Goal: Task Accomplishment & Management: Manage account settings

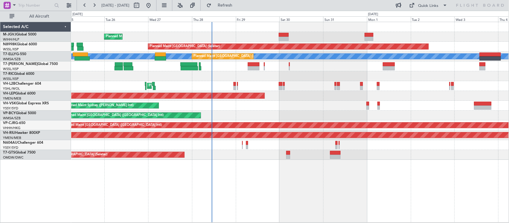
click at [224, 86] on div "Planned Maint [GEOGRAPHIC_DATA] (Halim Intl) Planned Maint [GEOGRAPHIC_DATA] (S…" at bounding box center [289, 91] width 437 height 138
click at [279, 68] on div at bounding box center [289, 66] width 437 height 10
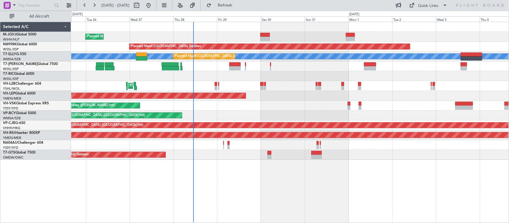
click at [383, 160] on div "Unplanned Maint [GEOGRAPHIC_DATA] (Seletar)" at bounding box center [289, 155] width 437 height 10
click at [355, 163] on div "Planned Maint [GEOGRAPHIC_DATA] (Halim Intl) Planned Maint [GEOGRAPHIC_DATA] (S…" at bounding box center [289, 122] width 437 height 201
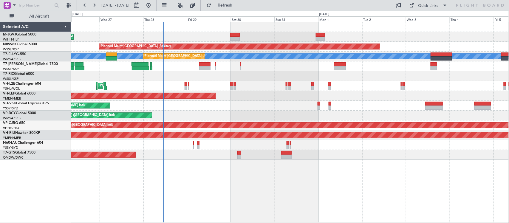
click at [328, 164] on div "Planned Maint [GEOGRAPHIC_DATA] (Halim Intl) Planned Maint [GEOGRAPHIC_DATA] (S…" at bounding box center [289, 122] width 437 height 201
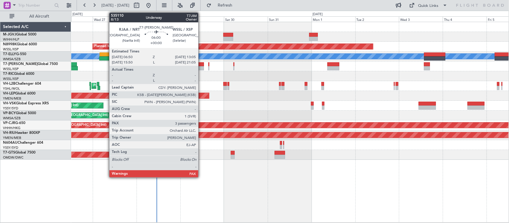
click at [201, 66] on div at bounding box center [198, 68] width 12 height 4
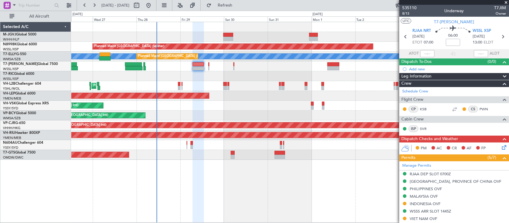
scroll to position [161, 0]
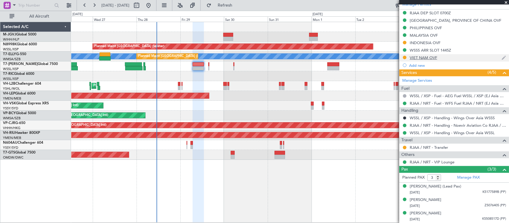
click at [416, 56] on div "VIET NAM OVF" at bounding box center [422, 57] width 27 height 5
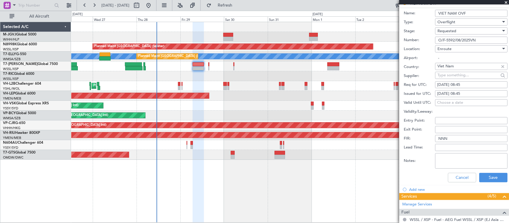
scroll to position [224, 0]
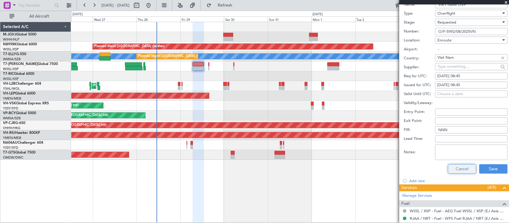
click at [457, 172] on button "Cancel" at bounding box center [462, 169] width 28 height 10
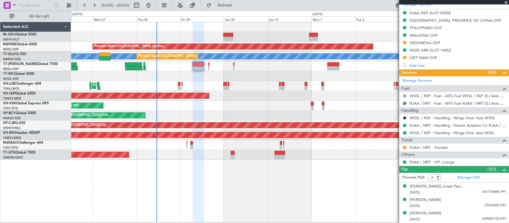
scroll to position [161, 0]
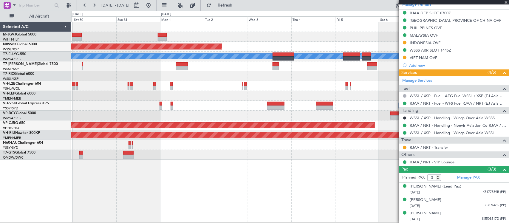
click at [189, 88] on div at bounding box center [289, 86] width 437 height 10
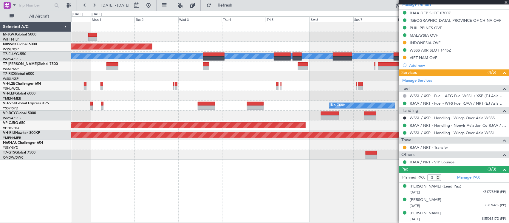
click at [309, 89] on div "Planned Maint [GEOGRAPHIC_DATA] (Seletar) [PERSON_NAME] Planned Maint [GEOGRAPH…" at bounding box center [289, 91] width 437 height 138
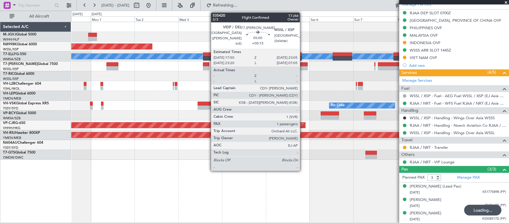
click at [303, 66] on div at bounding box center [303, 68] width 10 height 4
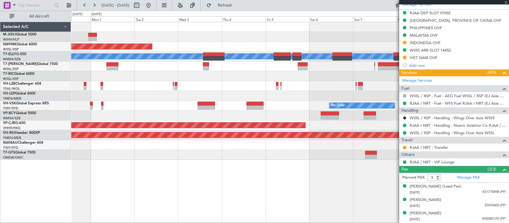
type input "+00:15"
type input "1"
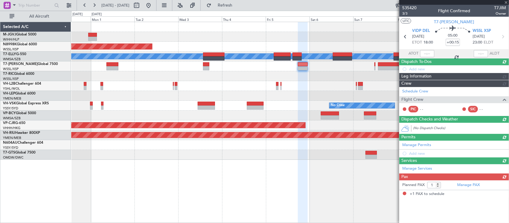
scroll to position [0, 0]
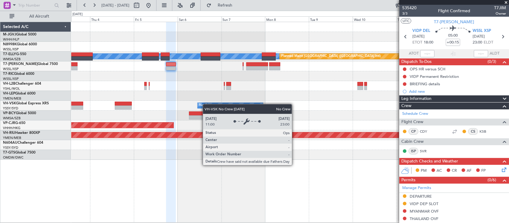
click at [206, 104] on div "Planned Maint [GEOGRAPHIC_DATA] (Seletar) [PERSON_NAME] Planned Maint [GEOGRAPH…" at bounding box center [289, 91] width 437 height 138
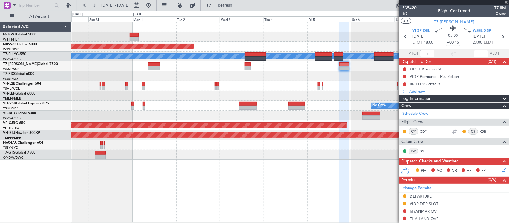
click at [345, 87] on div "Planned Maint [GEOGRAPHIC_DATA] (Seletar) [PERSON_NAME] Planned Maint [GEOGRAPH…" at bounding box center [289, 91] width 437 height 138
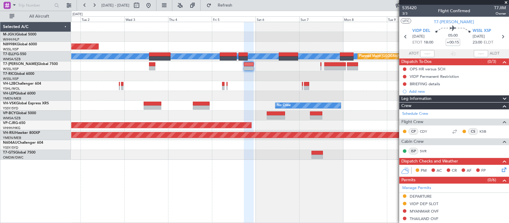
click at [175, 94] on div "Planned Maint [GEOGRAPHIC_DATA] (Seletar) [PERSON_NAME] Planned Maint [GEOGRAPH…" at bounding box center [289, 91] width 437 height 138
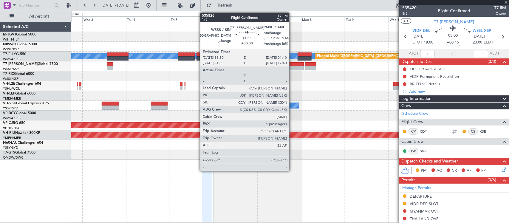
click at [292, 67] on div at bounding box center [293, 68] width 22 height 4
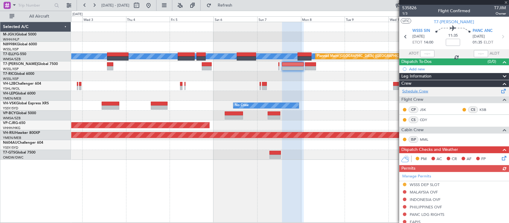
click at [420, 90] on link "Schedule Crew" at bounding box center [415, 91] width 26 height 6
click at [498, 38] on icon at bounding box center [502, 37] width 8 height 8
type input "-00:15"
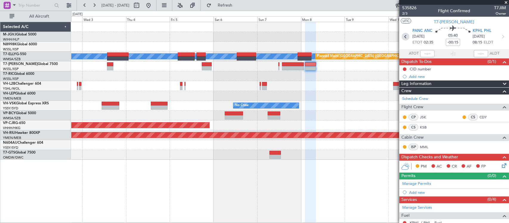
click at [405, 37] on icon at bounding box center [405, 37] width 8 height 8
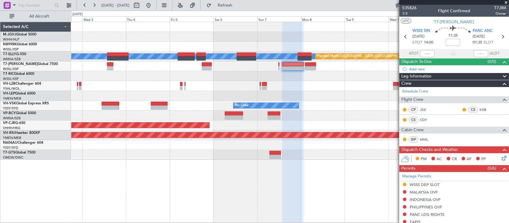
click at [335, 87] on div at bounding box center [289, 86] width 437 height 10
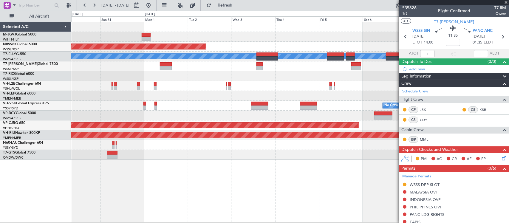
click at [301, 77] on div at bounding box center [289, 76] width 437 height 10
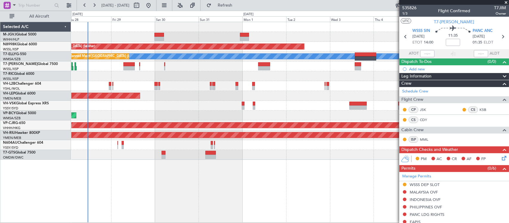
click at [236, 78] on div "Planned Maint [GEOGRAPHIC_DATA] (Halim Intl) Planned Maint [GEOGRAPHIC_DATA] (S…" at bounding box center [289, 91] width 437 height 138
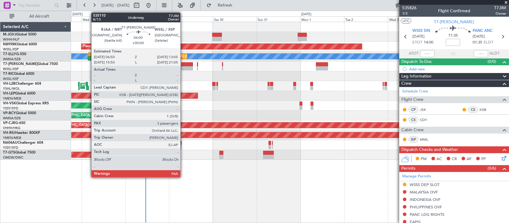
click at [183, 66] on div at bounding box center [187, 68] width 12 height 4
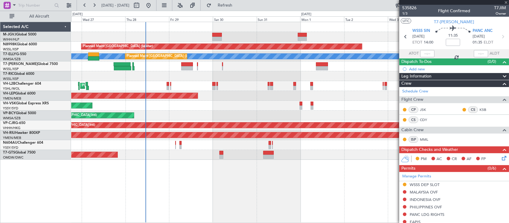
type input "3"
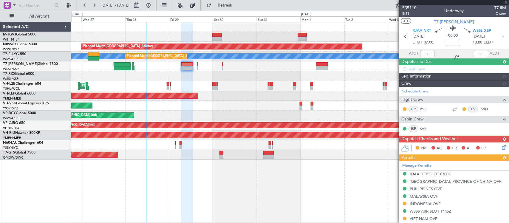
click at [176, 114] on div "Planned Maint [GEOGRAPHIC_DATA] (Halim Intl) Planned Maint [GEOGRAPHIC_DATA] (S…" at bounding box center [289, 91] width 437 height 138
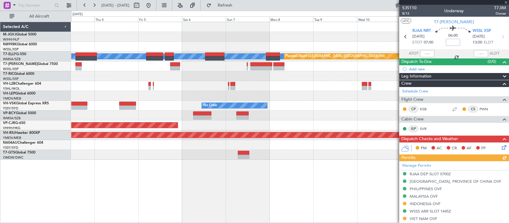
click at [137, 89] on div at bounding box center [289, 86] width 437 height 10
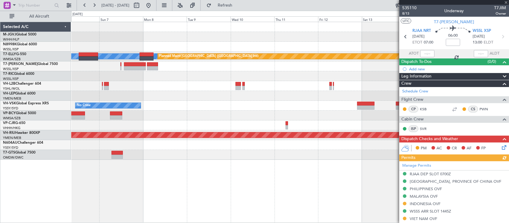
click at [203, 78] on div "[PERSON_NAME] Planned Maint [GEOGRAPHIC_DATA] ([GEOGRAPHIC_DATA]) No Crew Plann…" at bounding box center [289, 91] width 437 height 138
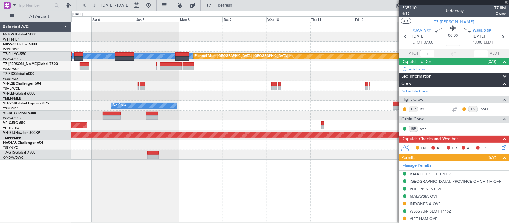
click at [294, 107] on div "[PERSON_NAME] Planned Maint [GEOGRAPHIC_DATA] ([GEOGRAPHIC_DATA]) No Crew Plann…" at bounding box center [289, 91] width 437 height 138
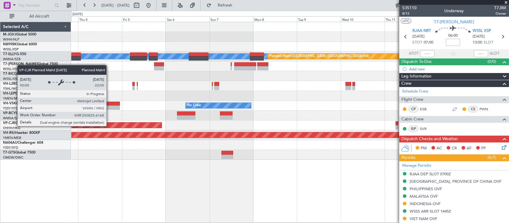
click at [294, 129] on div "Planned Maint [GEOGRAPHIC_DATA] ([GEOGRAPHIC_DATA] Intl)" at bounding box center [289, 125] width 437 height 10
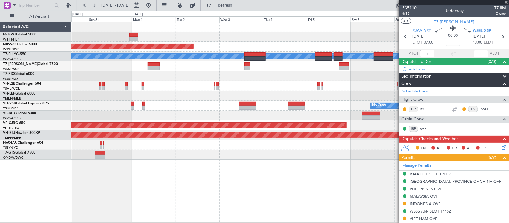
click at [260, 155] on div at bounding box center [289, 155] width 437 height 10
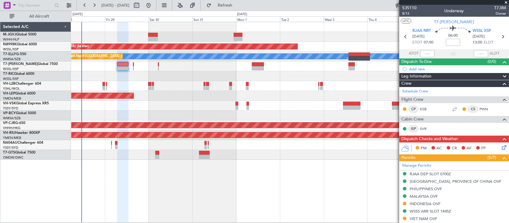
click at [237, 156] on div "Unplanned Maint [GEOGRAPHIC_DATA] (Seletar)" at bounding box center [289, 155] width 437 height 10
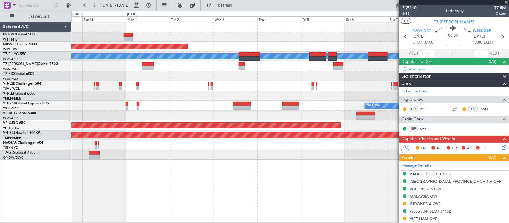
click at [179, 76] on div at bounding box center [289, 76] width 437 height 10
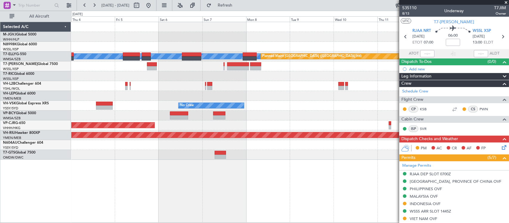
click at [139, 75] on div at bounding box center [289, 76] width 437 height 10
click at [153, 6] on button at bounding box center [149, 6] width 10 height 10
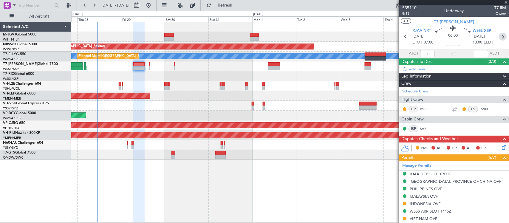
click at [498, 36] on icon at bounding box center [502, 37] width 8 height 8
type input "-00:20"
type input "0"
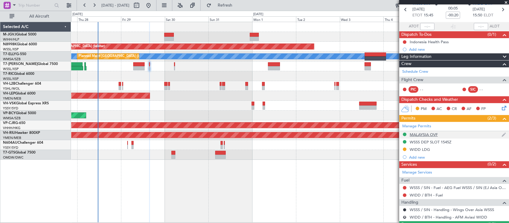
scroll to position [42, 0]
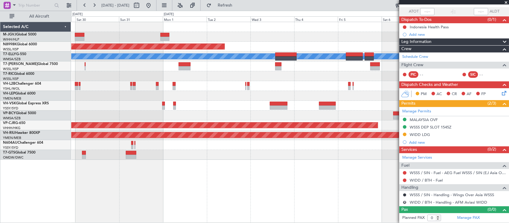
click at [267, 114] on div "Planned Maint [GEOGRAPHIC_DATA] (Seletar) [PERSON_NAME] Planned Maint [GEOGRAPH…" at bounding box center [289, 91] width 437 height 138
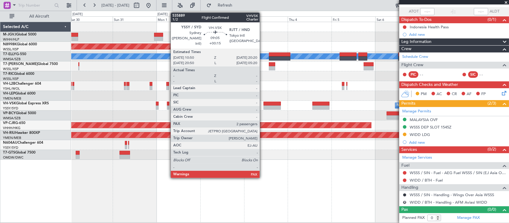
click at [271, 108] on div at bounding box center [272, 107] width 18 height 4
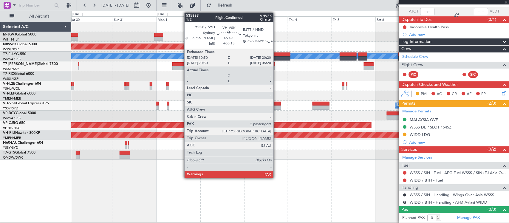
type input "+00:15"
type input "2"
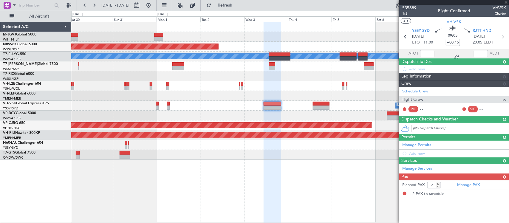
click at [328, 116] on div "Planned Maint [GEOGRAPHIC_DATA] ([GEOGRAPHIC_DATA] Intl)" at bounding box center [289, 116] width 437 height 10
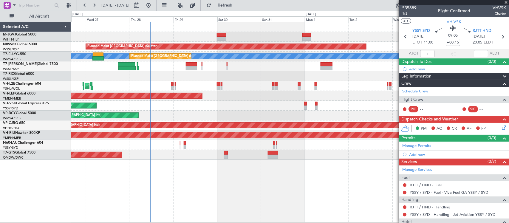
click at [298, 151] on div "Unplanned Maint [GEOGRAPHIC_DATA] (Seletar)" at bounding box center [289, 155] width 437 height 10
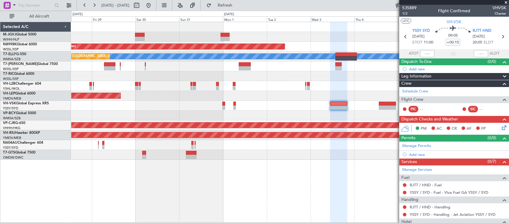
click at [220, 153] on div "Unplanned Maint [GEOGRAPHIC_DATA] (Seletar)" at bounding box center [289, 155] width 437 height 10
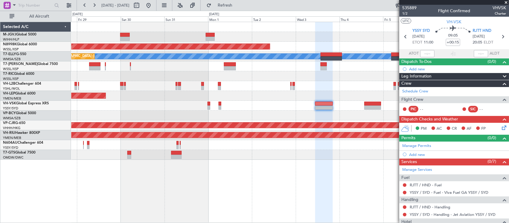
click at [276, 152] on div "Unplanned Maint [GEOGRAPHIC_DATA] (Seletar)" at bounding box center [289, 155] width 437 height 10
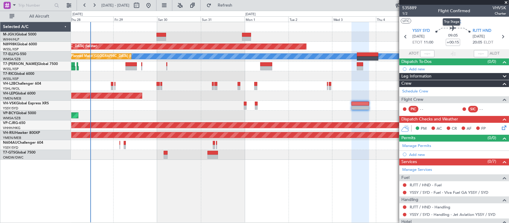
click at [447, 19] on div "Trip Stage" at bounding box center [451, 21] width 18 height 7
click at [455, 23] on span "VH-VSK" at bounding box center [454, 22] width 15 height 6
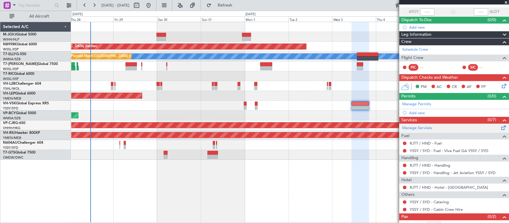
scroll to position [57, 0]
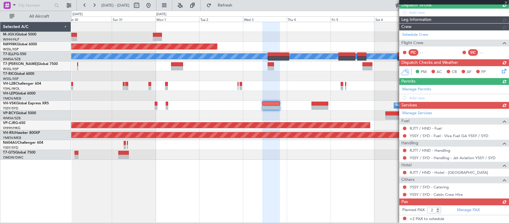
click at [192, 163] on div "Planned Maint [GEOGRAPHIC_DATA] (Seletar) [PERSON_NAME] Planned Maint [GEOGRAPH…" at bounding box center [289, 122] width 437 height 201
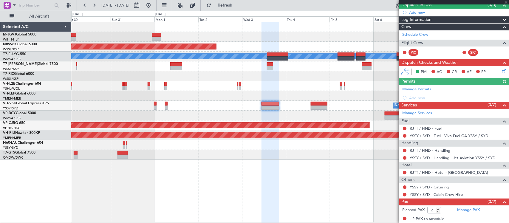
click at [422, 88] on div "Manage Permits Add new" at bounding box center [454, 93] width 110 height 17
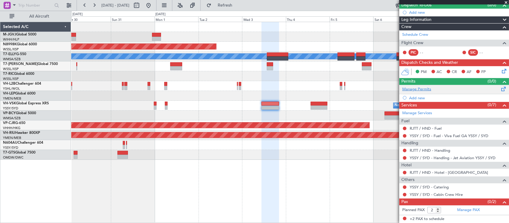
click at [417, 88] on link "Manage Permits" at bounding box center [416, 89] width 29 height 6
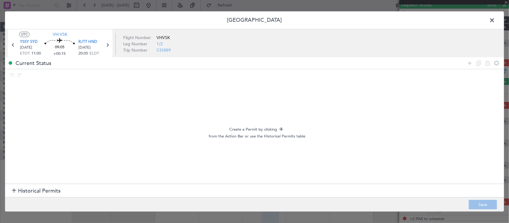
click at [76, 187] on section "Historical Permits" at bounding box center [254, 191] width 498 height 14
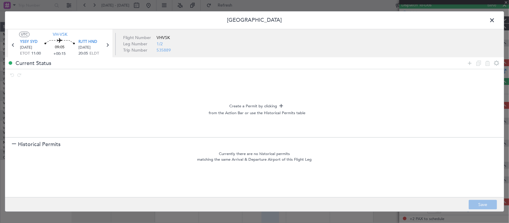
click at [58, 139] on section "Historical Permits" at bounding box center [254, 144] width 498 height 14
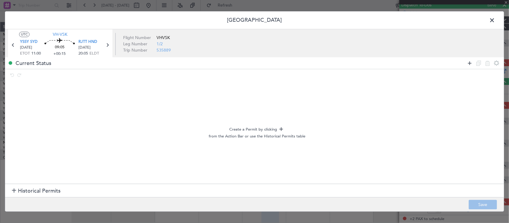
click at [466, 66] on icon at bounding box center [469, 63] width 7 height 7
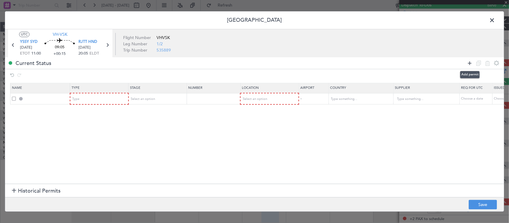
click at [467, 66] on icon at bounding box center [469, 63] width 7 height 7
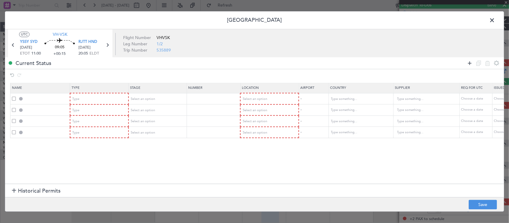
click at [467, 66] on icon at bounding box center [469, 63] width 7 height 7
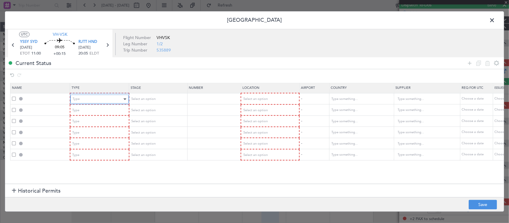
click at [123, 100] on div at bounding box center [124, 98] width 3 height 1
click at [118, 111] on div "Type" at bounding box center [97, 110] width 49 height 9
click at [118, 111] on div "CANPASS" at bounding box center [96, 110] width 49 height 9
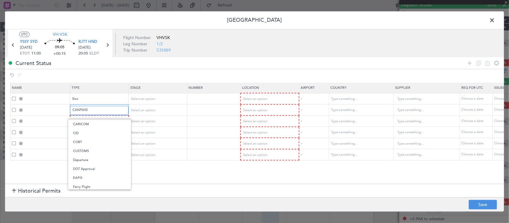
scroll to position [0, 0]
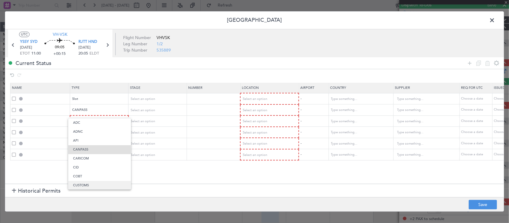
click at [93, 185] on span "CUSTOMS" at bounding box center [99, 185] width 53 height 9
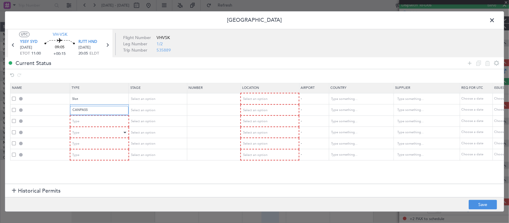
scroll to position [2, 0]
click at [108, 121] on div "Type" at bounding box center [97, 121] width 49 height 9
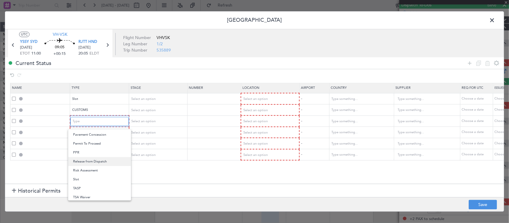
scroll to position [179, 0]
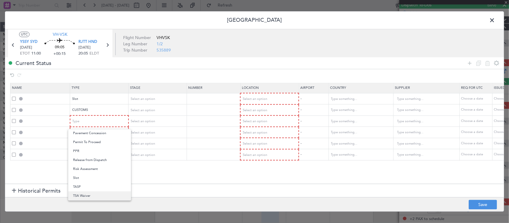
click at [96, 194] on span "TSA Waiver" at bounding box center [99, 195] width 53 height 9
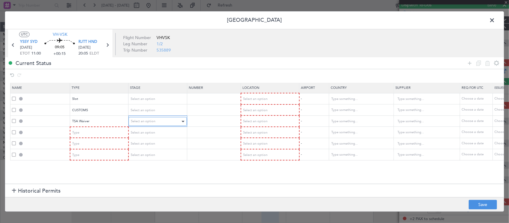
click at [145, 124] on div "Select an option" at bounding box center [155, 121] width 49 height 9
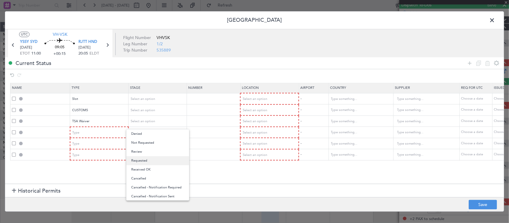
click at [151, 161] on span "Requested" at bounding box center [157, 160] width 53 height 9
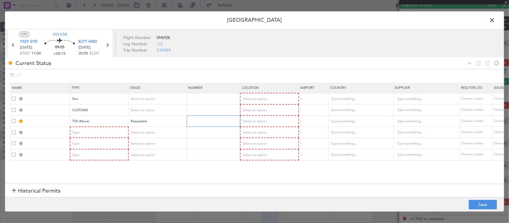
click at [224, 119] on input "text" at bounding box center [214, 121] width 52 height 5
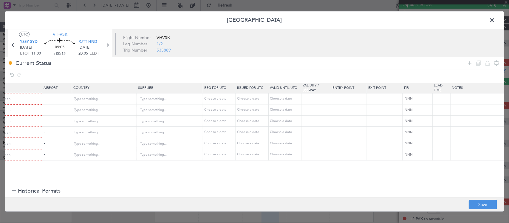
scroll to position [0, 267]
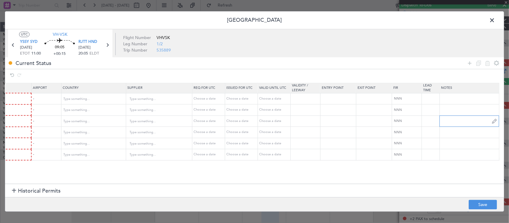
click at [449, 125] on input "text" at bounding box center [468, 120] width 59 height 9
paste input "210124"
click at [440, 122] on input "210124" at bounding box center [468, 120] width 59 height 9
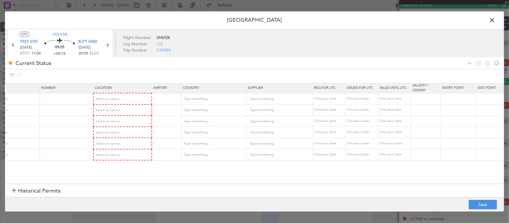
scroll to position [0, 0]
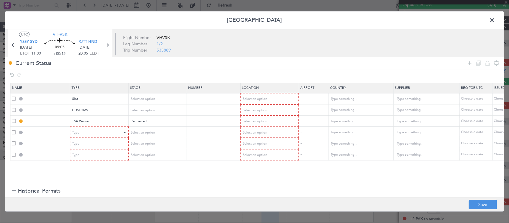
type input "Confirmation # 210124"
click at [115, 133] on div "Type" at bounding box center [97, 132] width 49 height 9
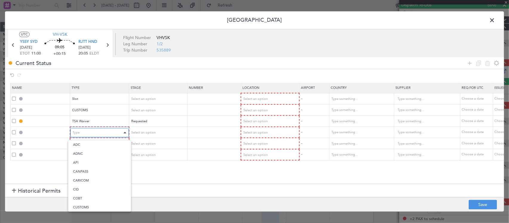
scroll to position [111, 0]
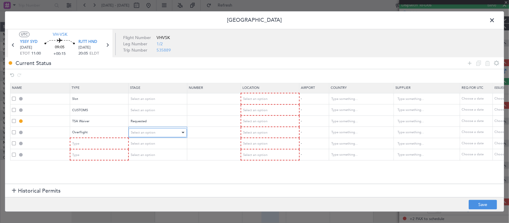
click at [149, 133] on span "Select an option" at bounding box center [143, 132] width 24 height 4
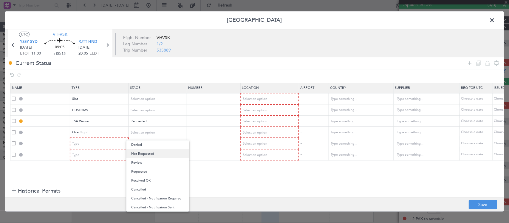
click at [171, 155] on span "Not Requested" at bounding box center [157, 153] width 53 height 9
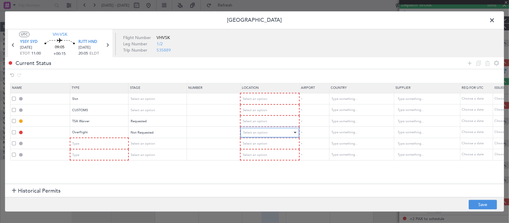
click at [262, 132] on span "Select an option" at bounding box center [255, 132] width 24 height 4
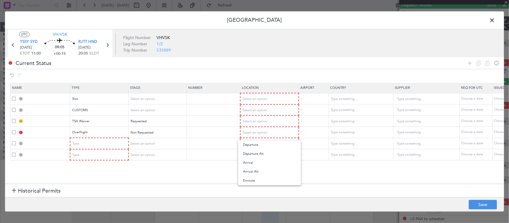
drag, startPoint x: 271, startPoint y: 181, endPoint x: 277, endPoint y: 154, distance: 27.6
click at [271, 181] on span "Enroute" at bounding box center [269, 180] width 53 height 9
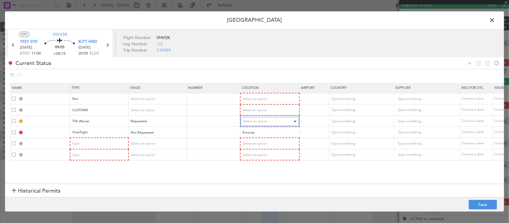
click at [279, 124] on div "Select an option" at bounding box center [267, 121] width 49 height 9
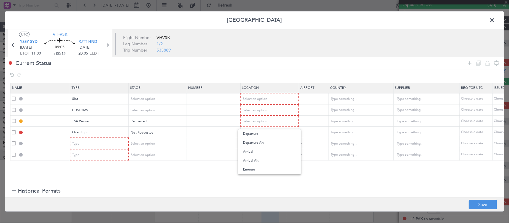
drag, startPoint x: 272, startPoint y: 172, endPoint x: 285, endPoint y: 163, distance: 15.4
click at [272, 172] on span "Enroute" at bounding box center [269, 169] width 53 height 9
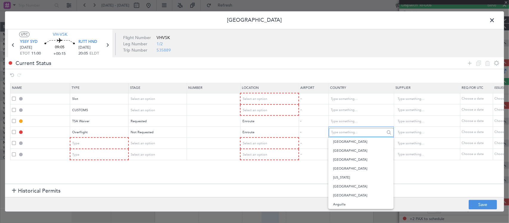
click at [355, 133] on input "text" at bounding box center [358, 132] width 54 height 9
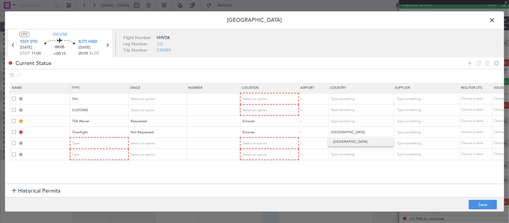
click at [355, 141] on span "[GEOGRAPHIC_DATA]" at bounding box center [360, 141] width 55 height 9
type input "[GEOGRAPHIC_DATA]"
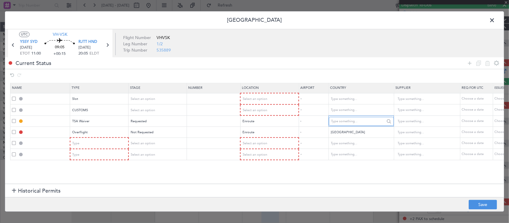
click at [352, 124] on input "text" at bounding box center [358, 121] width 54 height 9
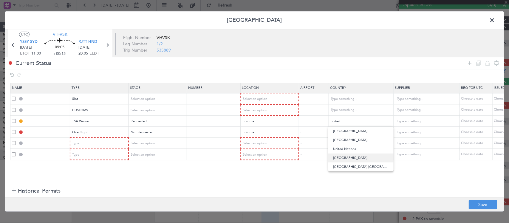
click at [355, 158] on span "[GEOGRAPHIC_DATA]" at bounding box center [360, 157] width 55 height 9
type input "[GEOGRAPHIC_DATA]"
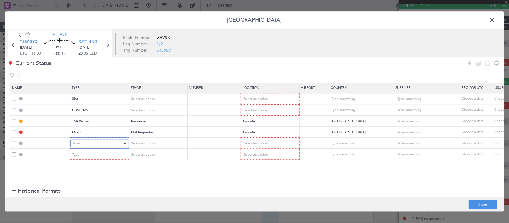
click at [84, 142] on div "Type" at bounding box center [97, 143] width 49 height 9
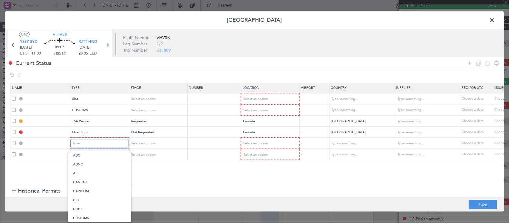
scroll to position [179, 0]
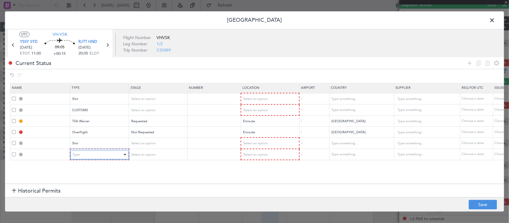
click at [111, 152] on div "Type" at bounding box center [97, 154] width 49 height 9
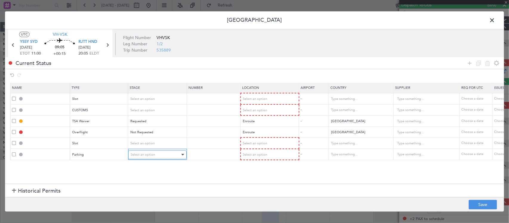
click at [134, 154] on span "Select an option" at bounding box center [142, 154] width 24 height 4
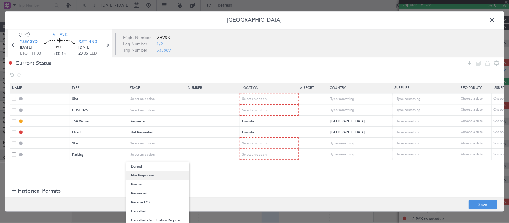
click at [157, 176] on span "Not Requested" at bounding box center [157, 175] width 53 height 9
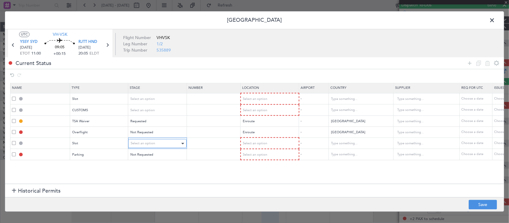
click at [158, 144] on div "Select an option" at bounding box center [154, 143] width 49 height 9
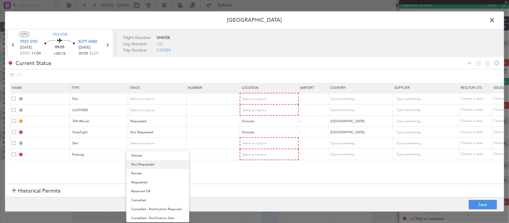
click at [158, 166] on span "Not Requested" at bounding box center [157, 164] width 53 height 9
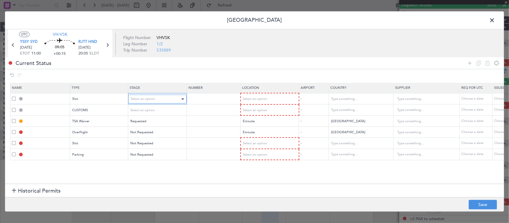
click at [159, 97] on div "Select an option" at bounding box center [154, 99] width 49 height 9
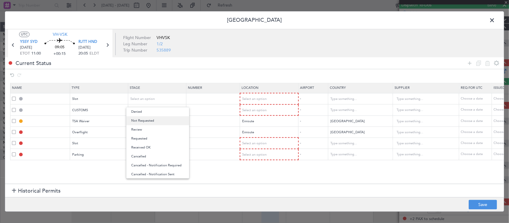
click at [160, 121] on span "Not Requested" at bounding box center [157, 120] width 53 height 9
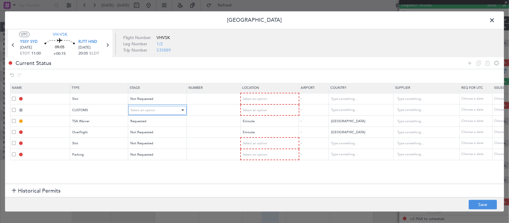
click at [161, 106] on div "Select an option" at bounding box center [154, 110] width 49 height 9
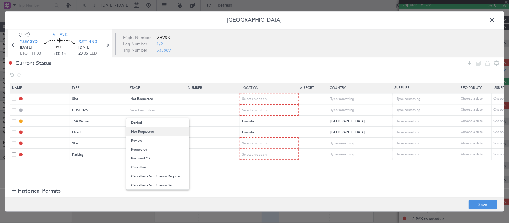
click at [159, 131] on span "Not Requested" at bounding box center [157, 131] width 53 height 9
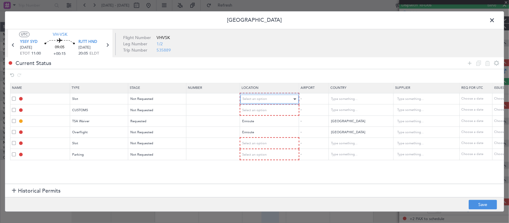
click at [255, 97] on span "Select an option" at bounding box center [255, 99] width 24 height 4
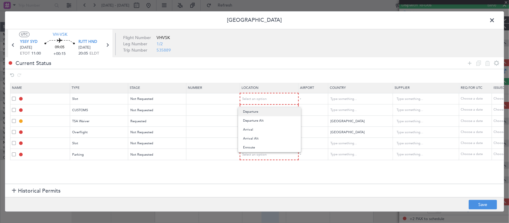
click at [261, 113] on span "Departure" at bounding box center [269, 111] width 53 height 9
click at [261, 109] on span "Select an option" at bounding box center [255, 110] width 24 height 4
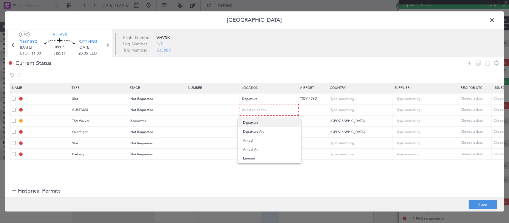
click at [261, 119] on span "Departure" at bounding box center [269, 122] width 53 height 9
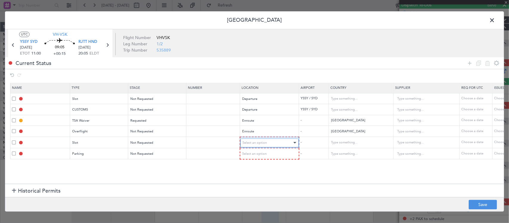
click at [266, 144] on span "Select an option" at bounding box center [255, 142] width 24 height 4
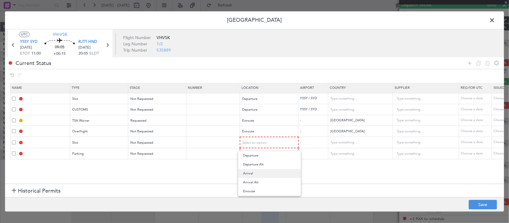
click at [265, 173] on span "Arrival" at bounding box center [269, 173] width 53 height 9
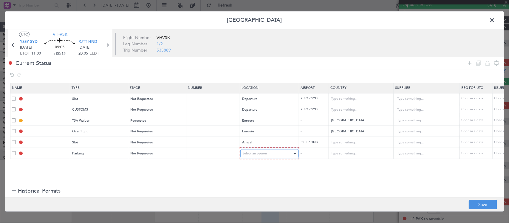
click at [264, 155] on span "Select an option" at bounding box center [255, 153] width 24 height 4
click at [263, 184] on span "Arrival" at bounding box center [269, 184] width 53 height 9
click at [476, 205] on button "Save" at bounding box center [482, 205] width 28 height 10
type input "YSSY DEP SLOT"
type input "[GEOGRAPHIC_DATA]"
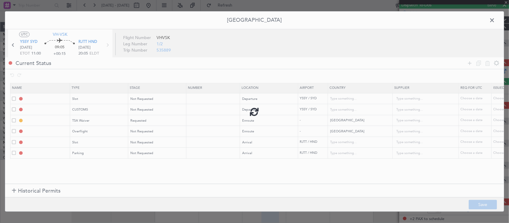
type input "NNN"
type input "YSSY DEP CUSTOMS"
type input "[GEOGRAPHIC_DATA]"
type input "NNN"
type input "[PERSON_NAME]"
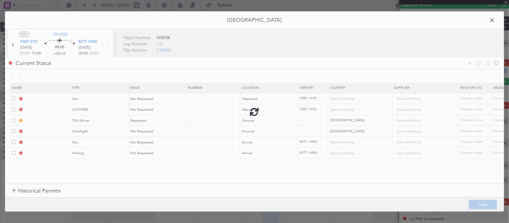
type input "NNN"
type input "5"
type input "[GEOGRAPHIC_DATA] OVF"
type input "NNN"
type input "RJTT ARR SLOT"
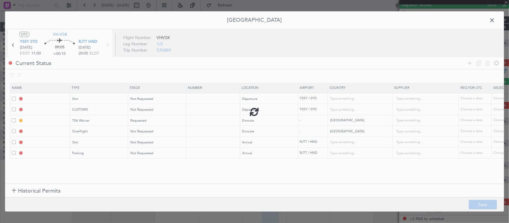
type input "[GEOGRAPHIC_DATA]"
type input "NNN"
type input "RJTT Parking"
type input "[GEOGRAPHIC_DATA]"
type input "NNN"
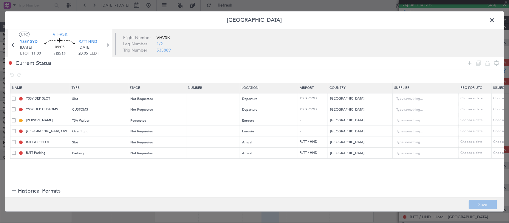
click at [495, 21] on span at bounding box center [495, 22] width 0 height 12
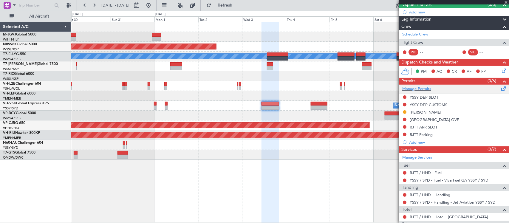
scroll to position [0, 0]
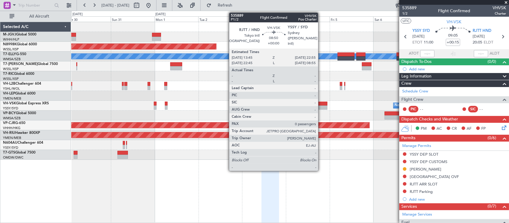
click at [321, 106] on div at bounding box center [318, 107] width 17 height 4
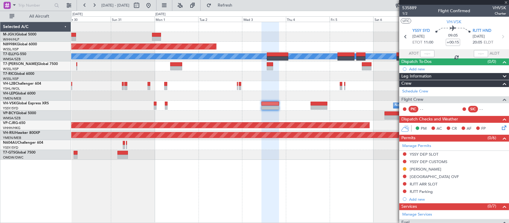
type input "0"
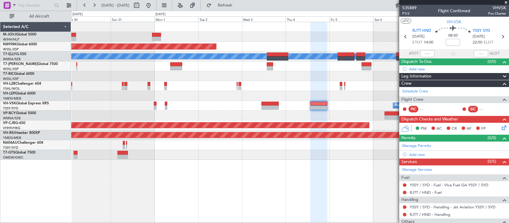
click at [242, 67] on div "Planned Maint [GEOGRAPHIC_DATA] (Seletar) [PERSON_NAME] Planned Maint [GEOGRAPH…" at bounding box center [289, 91] width 437 height 138
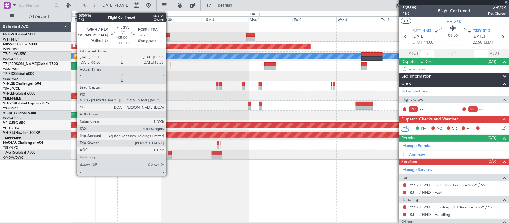
click at [169, 34] on div at bounding box center [166, 35] width 10 height 4
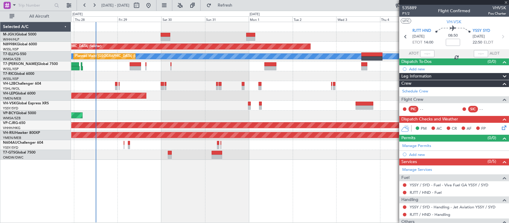
type input "+00:30"
type input "4"
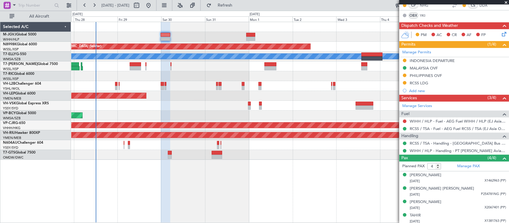
scroll to position [151, 0]
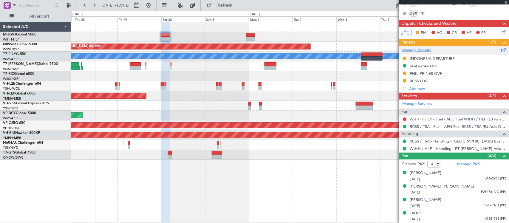
click at [420, 51] on link "Manage Permits" at bounding box center [416, 50] width 29 height 6
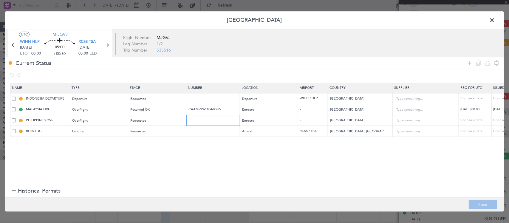
click at [220, 119] on input "text" at bounding box center [214, 120] width 52 height 5
paste input "3OP2025-2177"
type input "3OP2025-2177"
click at [498, 118] on div "Choose a date" at bounding box center [508, 120] width 31 height 5
select select "8"
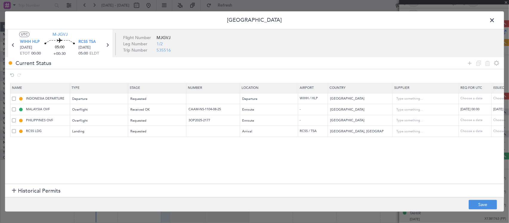
select select "2025"
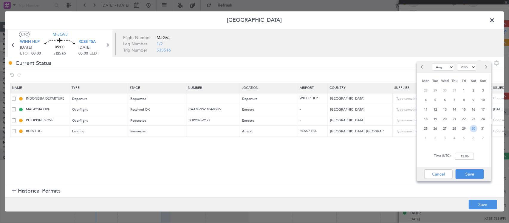
click at [473, 129] on span "30" at bounding box center [473, 128] width 7 height 7
type input "00:00"
click at [476, 173] on button "Save" at bounding box center [469, 174] width 28 height 10
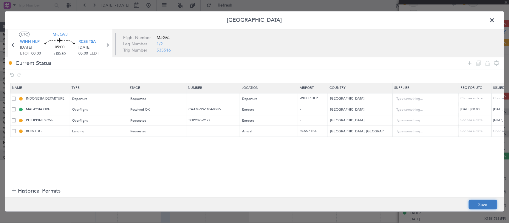
click at [483, 200] on button "Save" at bounding box center [482, 205] width 28 height 10
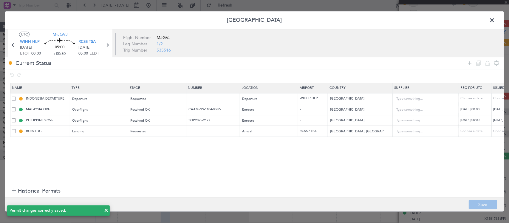
click at [108, 45] on icon at bounding box center [107, 45] width 8 height 8
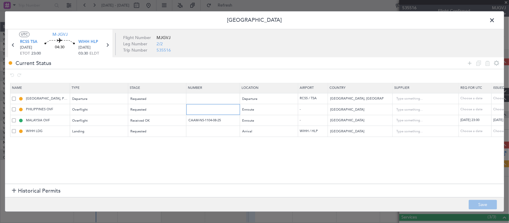
click at [221, 109] on input "text" at bounding box center [214, 109] width 52 height 5
paste input "3OP2025-2177"
type input "3OP2025-2177"
click at [498, 111] on div "Choose a date" at bounding box center [508, 109] width 31 height 5
select select "8"
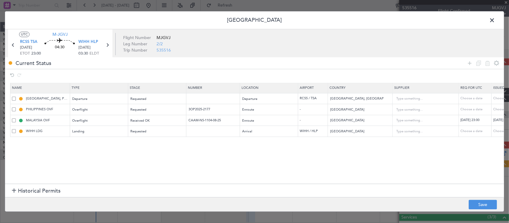
select select "2025"
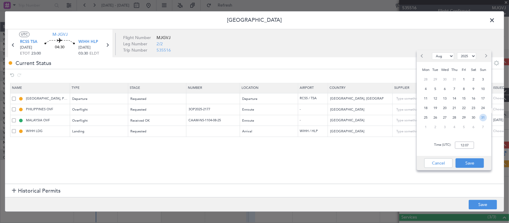
click at [479, 115] on span "31" at bounding box center [482, 117] width 7 height 7
click at [467, 144] on input "00:00" at bounding box center [464, 145] width 19 height 7
type input "23:00"
click at [472, 161] on button "Save" at bounding box center [469, 163] width 28 height 10
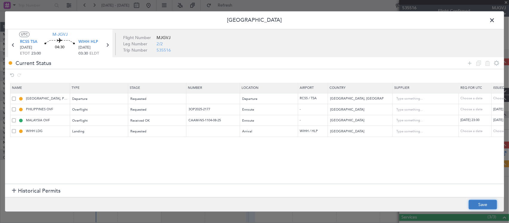
click at [480, 200] on button "Save" at bounding box center [482, 205] width 28 height 10
drag, startPoint x: 490, startPoint y: 21, endPoint x: 386, endPoint y: 94, distance: 126.6
click at [495, 21] on span at bounding box center [495, 22] width 0 height 12
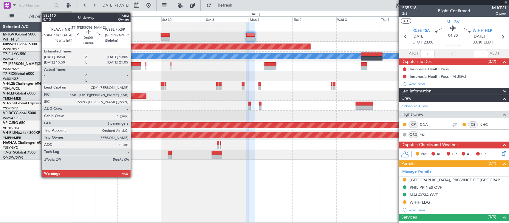
click at [133, 69] on div at bounding box center [136, 68] width 12 height 4
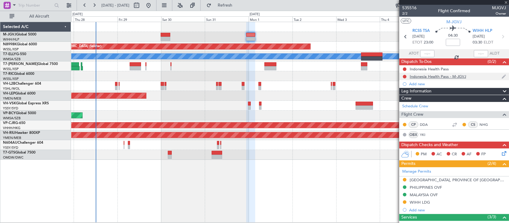
type input "3"
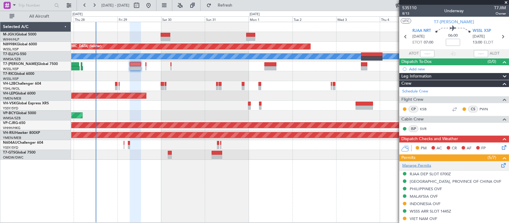
scroll to position [62, 0]
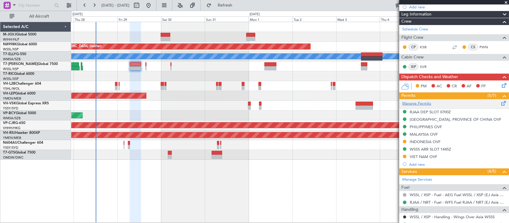
click at [500, 103] on span at bounding box center [503, 102] width 7 height 4
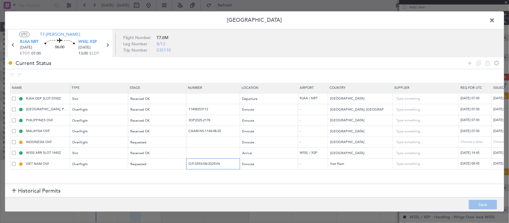
click at [203, 164] on input "O/F-5592/08/2025VN" at bounding box center [214, 163] width 52 height 5
click at [144, 166] on span "Requested" at bounding box center [138, 164] width 16 height 4
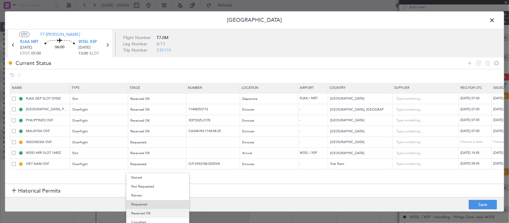
click at [151, 212] on span "Received OK" at bounding box center [157, 213] width 53 height 9
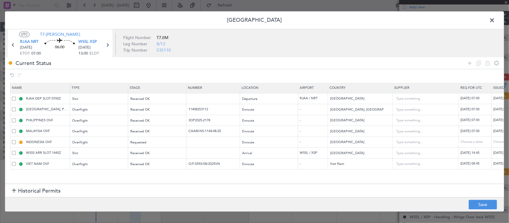
click at [495, 163] on div "[DATE] 08:45" at bounding box center [508, 163] width 31 height 5
select select "8"
select select "2025"
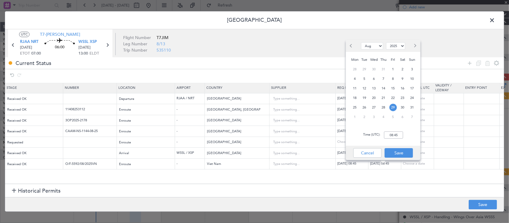
scroll to position [0, 128]
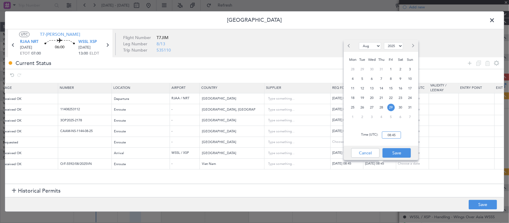
click at [392, 133] on input "08:45" at bounding box center [391, 134] width 19 height 7
type input "07:00"
click at [403, 152] on button "Save" at bounding box center [396, 153] width 28 height 10
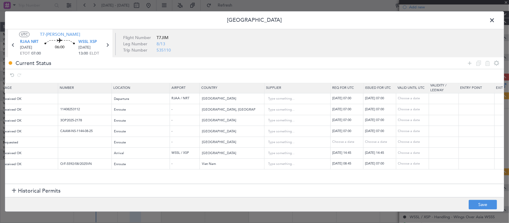
click at [358, 167] on div "[DATE] 08:45" at bounding box center [347, 163] width 31 height 5
select select "8"
select select "2025"
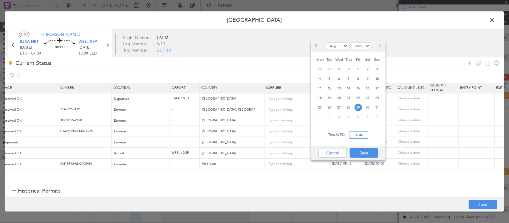
drag, startPoint x: 365, startPoint y: 134, endPoint x: 369, endPoint y: 134, distance: 3.9
click at [365, 134] on input "08:45" at bounding box center [358, 134] width 19 height 7
type input "07:00"
click at [361, 152] on button "Save" at bounding box center [363, 153] width 28 height 10
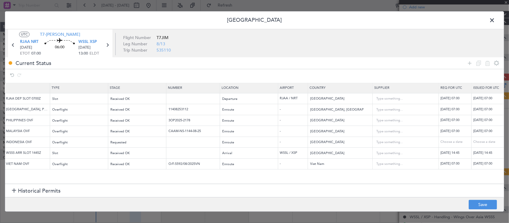
scroll to position [0, 0]
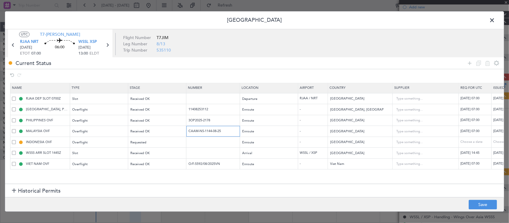
click at [215, 134] on input "CAAM-NS-1144-08-25" at bounding box center [214, 131] width 52 height 5
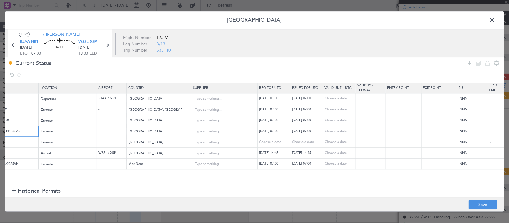
scroll to position [0, 205]
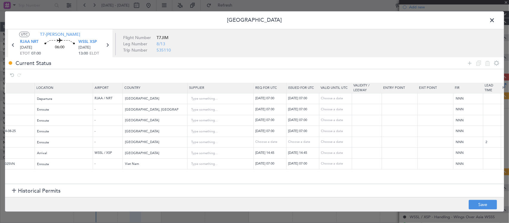
click at [306, 132] on div "[DATE] 07:00" at bounding box center [303, 131] width 31 height 5
select select "8"
select select "2025"
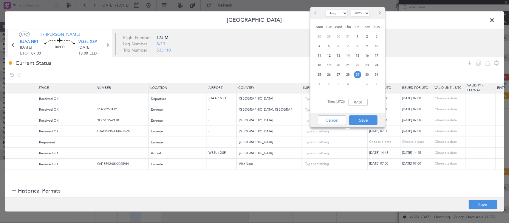
scroll to position [0, 0]
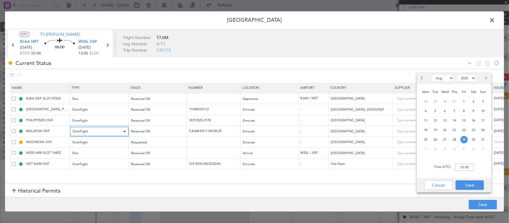
click at [81, 134] on span "Overflight" at bounding box center [79, 131] width 15 height 4
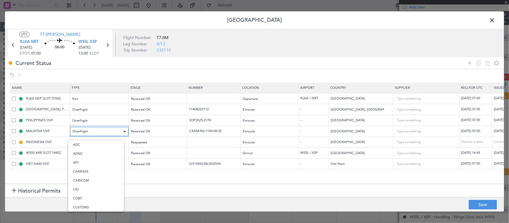
scroll to position [144, 0]
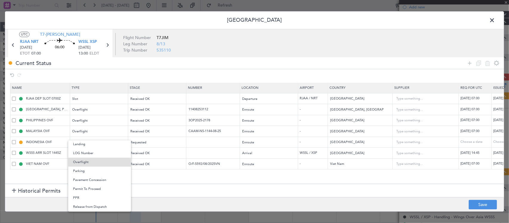
click at [56, 134] on div at bounding box center [254, 111] width 509 height 223
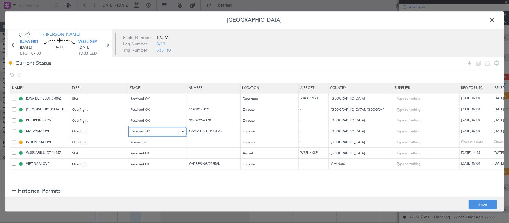
click at [165, 131] on div "Received OK" at bounding box center [154, 131] width 49 height 9
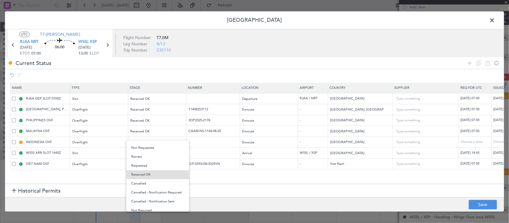
click at [479, 206] on div at bounding box center [254, 111] width 509 height 223
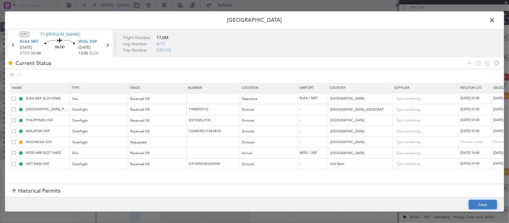
click at [479, 206] on button "Save" at bounding box center [482, 205] width 28 height 10
click at [495, 19] on span at bounding box center [495, 22] width 0 height 12
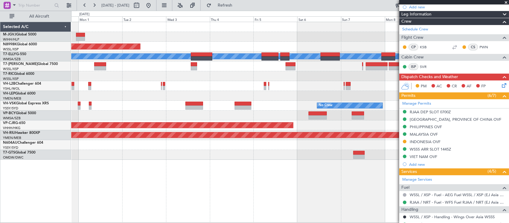
click at [142, 116] on div at bounding box center [289, 116] width 437 height 10
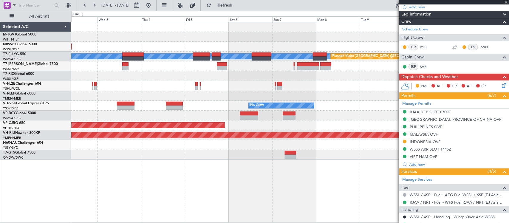
click at [269, 83] on div at bounding box center [289, 86] width 437 height 10
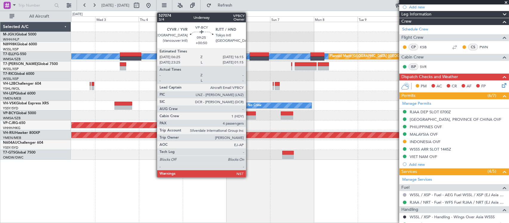
click at [249, 116] on div at bounding box center [246, 117] width 18 height 4
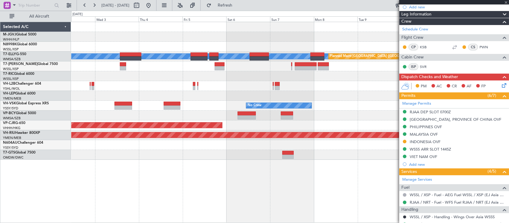
type input "+00:50"
type input "4"
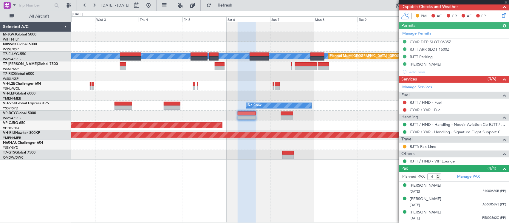
scroll to position [153, 0]
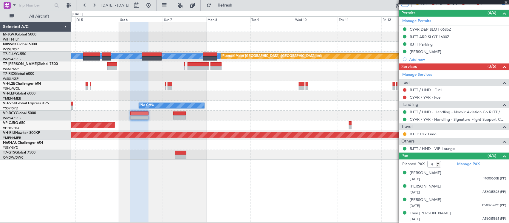
click at [215, 107] on div "Planned Maint [GEOGRAPHIC_DATA] (Seletar) [PERSON_NAME] Planned Maint [GEOGRAPH…" at bounding box center [289, 91] width 437 height 138
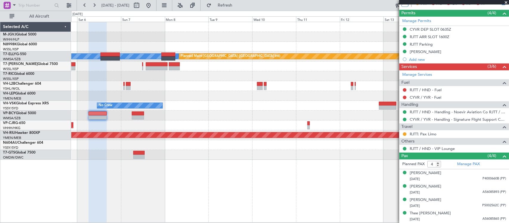
click at [508, 104] on html "[DATE] - [DATE] Refresh Quick Links All Aircraft [PERSON_NAME] Planned Maint [G…" at bounding box center [254, 111] width 509 height 223
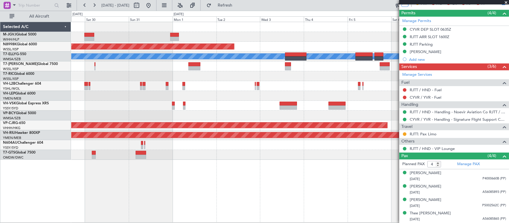
click at [230, 95] on div "Unplanned Maint Wichita (Wichita Mid-continent)" at bounding box center [289, 96] width 437 height 10
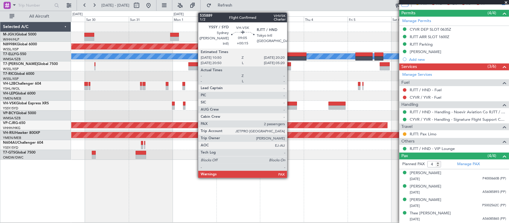
click at [290, 105] on div at bounding box center [288, 107] width 18 height 4
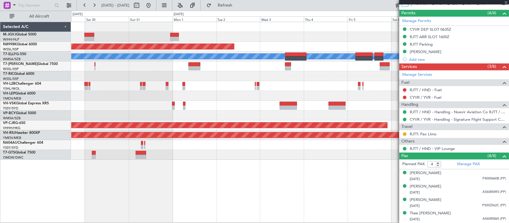
click at [252, 149] on div at bounding box center [289, 145] width 437 height 10
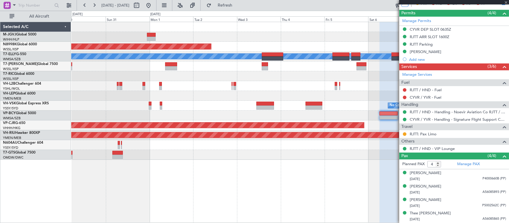
type input "+00:15"
type input "2"
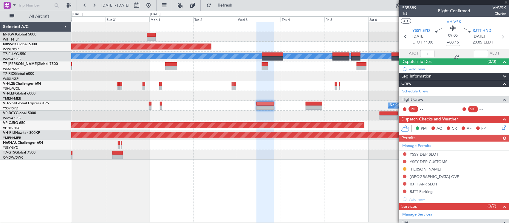
scroll to position [102, 0]
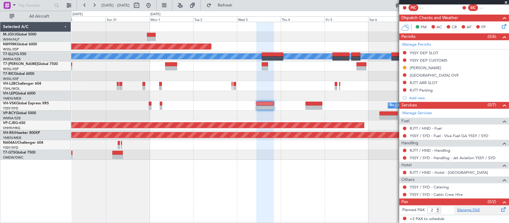
click at [469, 212] on link "Manage PAX" at bounding box center [468, 210] width 23 height 6
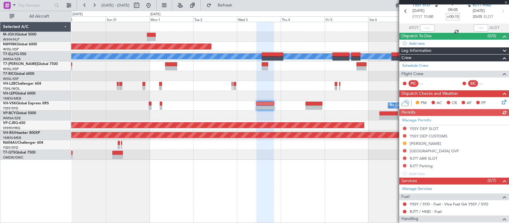
scroll to position [0, 0]
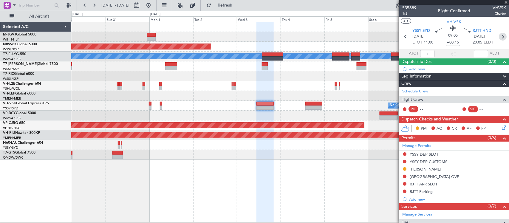
click at [498, 36] on icon at bounding box center [502, 37] width 8 height 8
type input "0"
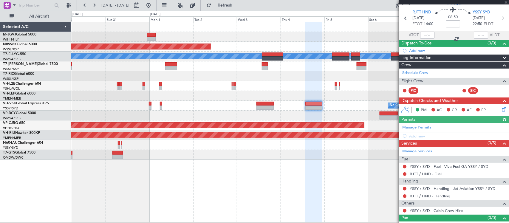
scroll to position [27, 0]
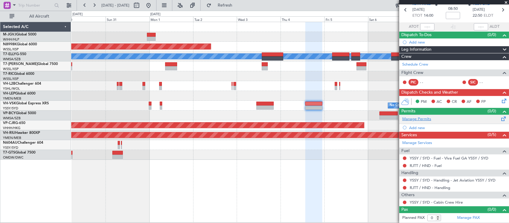
click at [415, 118] on link "Manage Permits" at bounding box center [416, 119] width 29 height 6
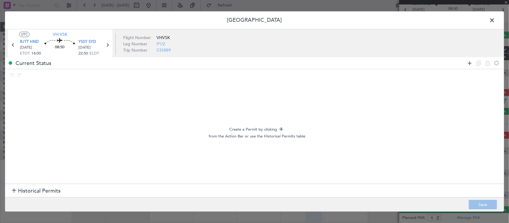
click at [468, 64] on icon at bounding box center [469, 63] width 7 height 7
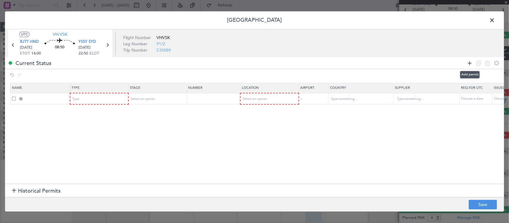
click at [468, 64] on icon at bounding box center [469, 63] width 7 height 7
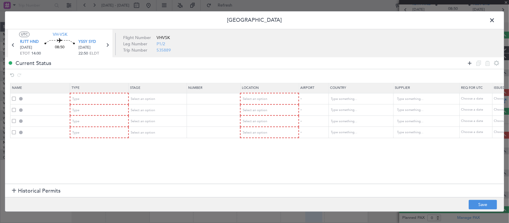
click at [468, 64] on icon at bounding box center [469, 63] width 7 height 7
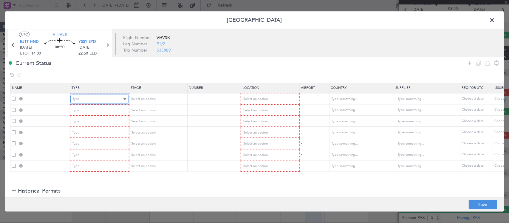
click at [118, 98] on div "Type" at bounding box center [97, 99] width 49 height 9
click at [107, 109] on div "Type" at bounding box center [97, 110] width 49 height 9
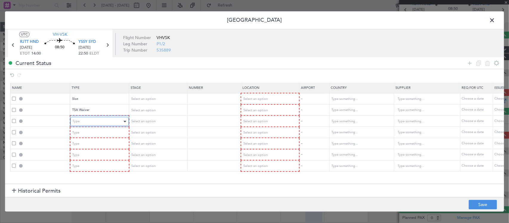
click at [96, 119] on div "Type" at bounding box center [97, 121] width 49 height 9
click at [99, 130] on div "Type" at bounding box center [97, 132] width 49 height 9
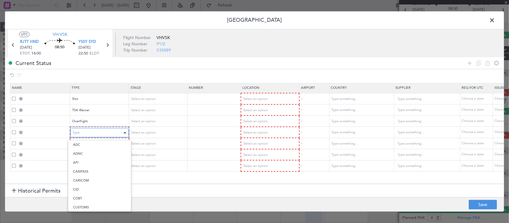
scroll to position [179, 0]
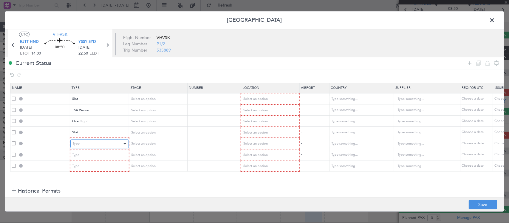
click at [107, 143] on div "Type" at bounding box center [97, 143] width 49 height 9
click at [107, 143] on div "CANPASS" at bounding box center [96, 143] width 49 height 9
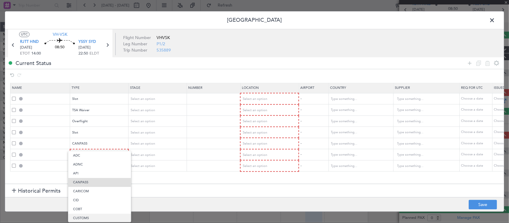
click at [108, 218] on span "CUSTOMS" at bounding box center [99, 218] width 53 height 9
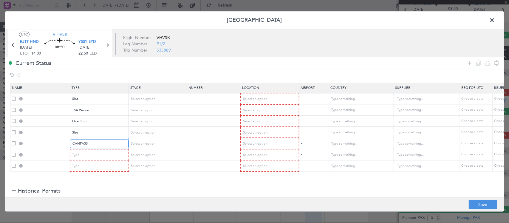
scroll to position [2, 0]
click at [14, 155] on span at bounding box center [14, 155] width 4 height 4
click at [16, 153] on input "checkbox" at bounding box center [16, 153] width 0 height 0
click at [15, 164] on span at bounding box center [14, 166] width 4 height 4
click at [16, 164] on input "checkbox" at bounding box center [16, 164] width 0 height 0
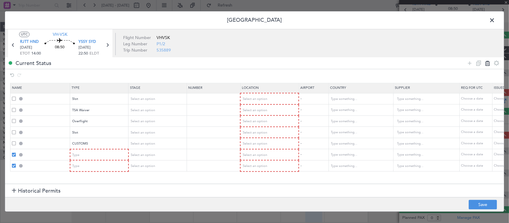
click at [487, 65] on icon at bounding box center [487, 63] width 7 height 7
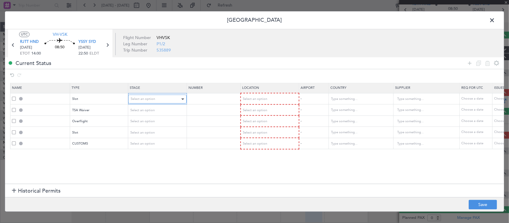
click at [161, 98] on div "Select an option" at bounding box center [154, 99] width 49 height 9
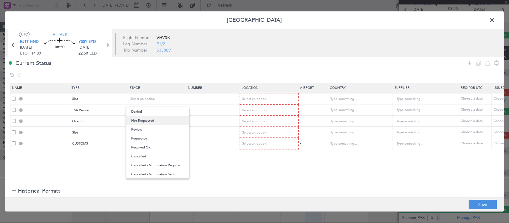
click at [158, 118] on span "Not Requested" at bounding box center [157, 120] width 53 height 9
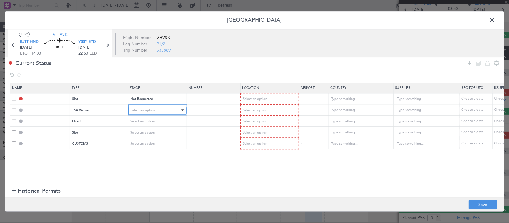
click at [157, 110] on div "Select an option" at bounding box center [154, 110] width 49 height 9
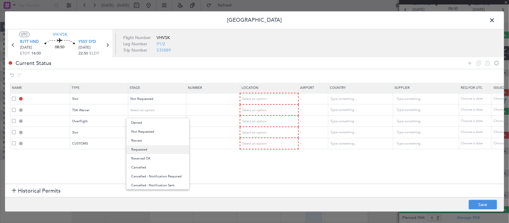
click at [160, 148] on span "Requested" at bounding box center [157, 149] width 53 height 9
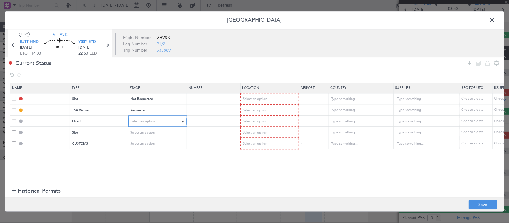
click at [156, 121] on div "Select an option" at bounding box center [154, 121] width 49 height 9
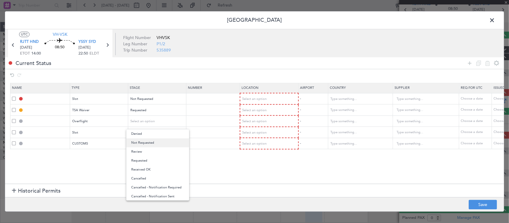
click at [158, 142] on span "Not Requested" at bounding box center [157, 142] width 53 height 9
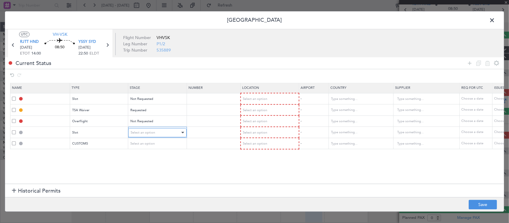
click at [156, 132] on div "Select an option" at bounding box center [154, 132] width 49 height 9
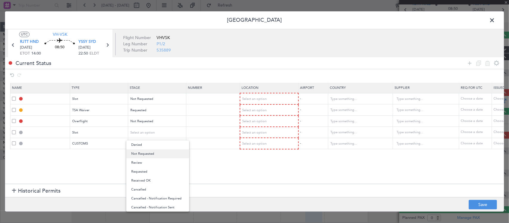
click at [156, 156] on span "Not Requested" at bounding box center [157, 153] width 53 height 9
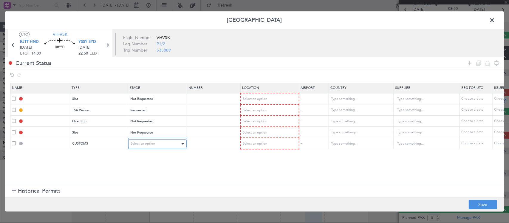
click at [154, 144] on span "Select an option" at bounding box center [142, 144] width 24 height 4
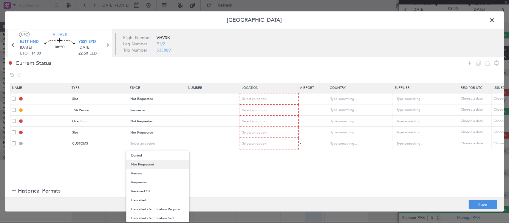
click at [153, 166] on span "Not Requested" at bounding box center [157, 164] width 53 height 9
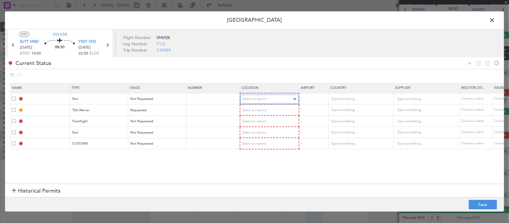
click at [288, 102] on div "Select an option" at bounding box center [267, 99] width 49 height 9
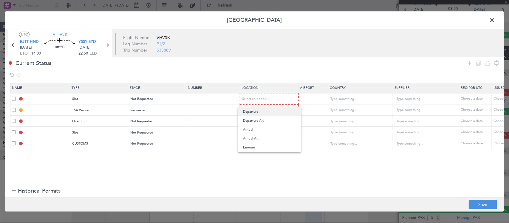
click at [288, 114] on span "Departure" at bounding box center [269, 111] width 53 height 9
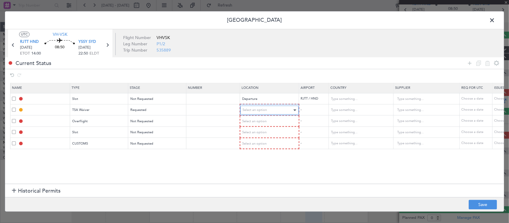
click at [280, 112] on div "Select an option" at bounding box center [267, 110] width 49 height 9
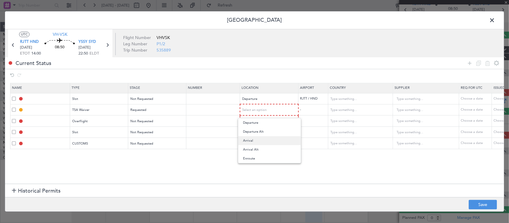
click at [270, 140] on span "Arrival" at bounding box center [269, 140] width 53 height 9
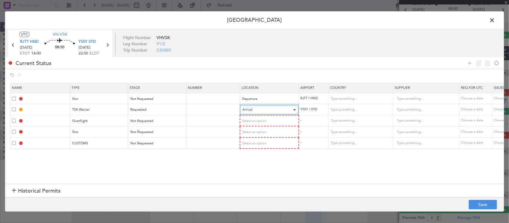
click at [270, 113] on div "Arrival" at bounding box center [266, 109] width 49 height 9
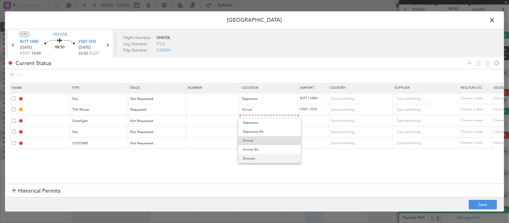
click at [273, 159] on span "Enroute" at bounding box center [269, 158] width 53 height 9
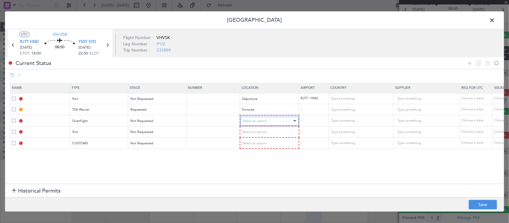
click at [265, 119] on span "Select an option" at bounding box center [255, 121] width 24 height 4
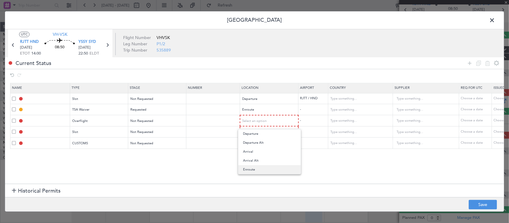
click at [264, 167] on span "Enroute" at bounding box center [269, 169] width 53 height 9
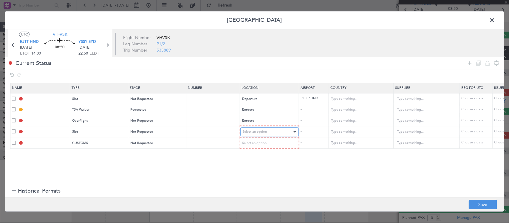
click at [269, 134] on div "Select an option" at bounding box center [267, 132] width 49 height 9
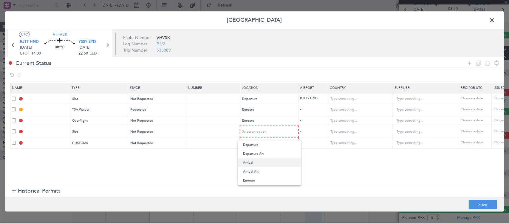
click at [267, 162] on span "Arrival" at bounding box center [269, 162] width 53 height 9
click at [266, 144] on span "Select an option" at bounding box center [255, 142] width 24 height 4
click at [266, 175] on span "Arrival" at bounding box center [269, 173] width 53 height 9
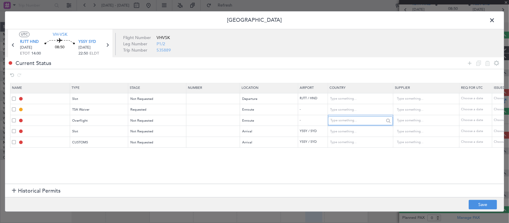
click at [345, 121] on input "text" at bounding box center [357, 120] width 54 height 9
type input "[GEOGRAPHIC_DATA]"
click at [368, 108] on input "text" at bounding box center [357, 109] width 54 height 9
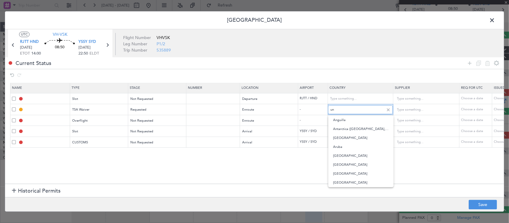
type input "uni"
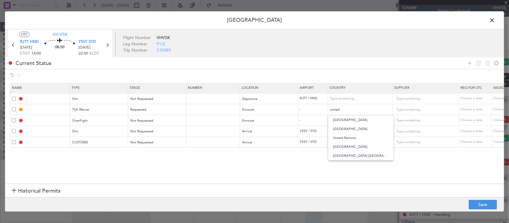
scroll to position [27, 0]
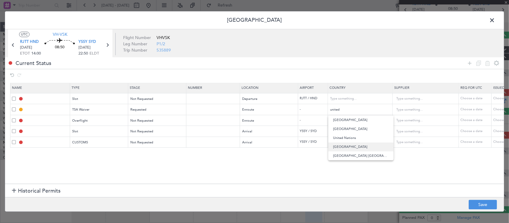
click at [348, 146] on span "[GEOGRAPHIC_DATA]" at bounding box center [360, 146] width 55 height 9
type input "[GEOGRAPHIC_DATA]"
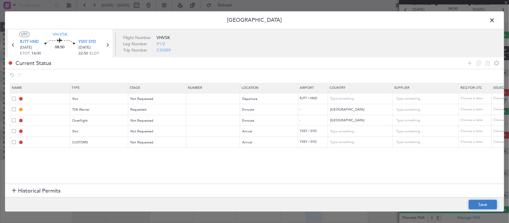
click at [479, 207] on button "Save" at bounding box center [482, 205] width 28 height 10
type input "RJTT DEP SLOT"
type input "[GEOGRAPHIC_DATA]"
type input "NNN"
type input "[PERSON_NAME]"
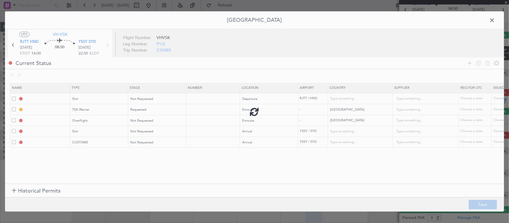
type input "NNN"
type input "5"
type input "[GEOGRAPHIC_DATA] OVF"
type input "NNN"
type input "YSSY ARR SLOT"
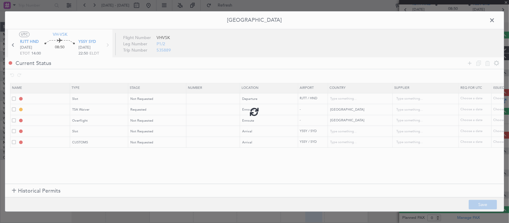
type input "[GEOGRAPHIC_DATA]"
type input "NNN"
type input "YSSY ARR CUSTOMS"
type input "[GEOGRAPHIC_DATA]"
type input "NNN"
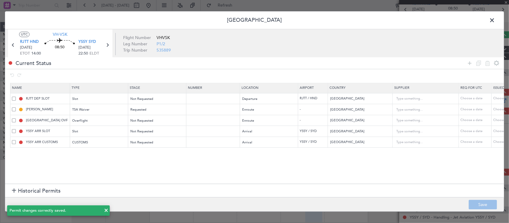
click at [495, 21] on span at bounding box center [495, 22] width 0 height 12
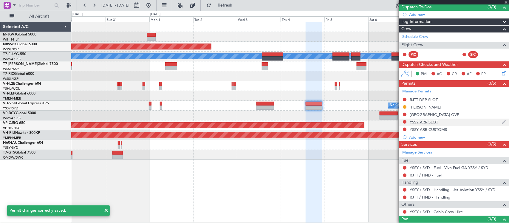
scroll to position [64, 0]
